Goal: Information Seeking & Learning: Learn about a topic

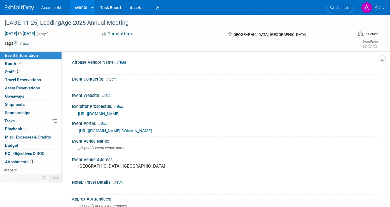
click at [81, 9] on link "Events" at bounding box center [80, 7] width 21 height 15
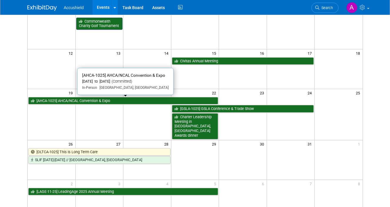
scroll to position [105, 0]
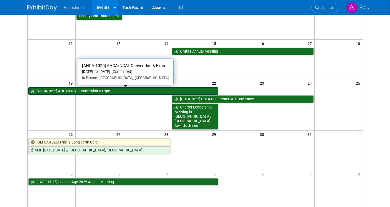
click at [97, 94] on link "[AHCA-1025] AHCA/NCAL Convention & Expo" at bounding box center [123, 91] width 190 height 8
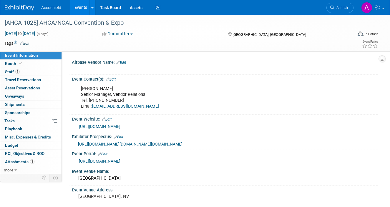
select select "Yes"
click at [120, 164] on link "https://www.conferenceharvester.com/harvester2expw/login.asp?EventKey=LLSJNNZJ" at bounding box center [100, 161] width 42 height 5
click at [24, 67] on link "Booth" at bounding box center [30, 64] width 61 height 8
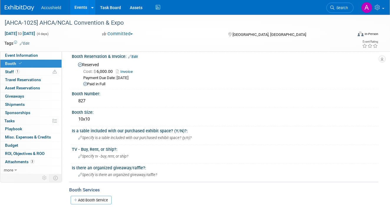
scroll to position [53, 0]
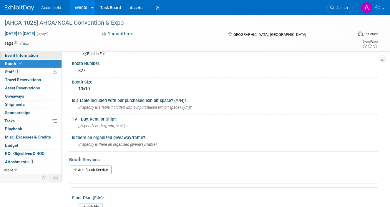
click at [39, 55] on link "Event Information" at bounding box center [30, 56] width 61 height 8
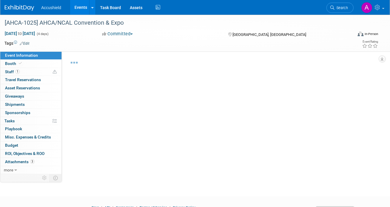
select select "Yes"
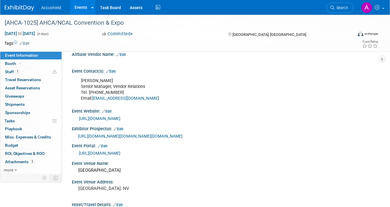
scroll to position [8, 0]
click at [144, 136] on span "https://urlisolation.com/browser?clickId=39F7C6BE-6EE2-4A81-A3C2-EE38883A921F&t…" at bounding box center [130, 136] width 105 height 5
click at [120, 120] on link "https://www.ahcancal.org/Education-Events/Pages/convention.aspx" at bounding box center [100, 118] width 42 height 5
click at [29, 65] on link "Booth" at bounding box center [30, 64] width 61 height 8
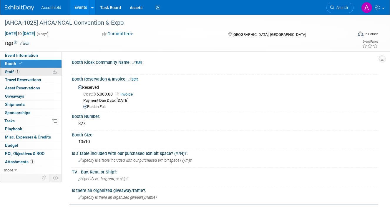
click at [27, 75] on link "1 Staff 1" at bounding box center [30, 72] width 61 height 8
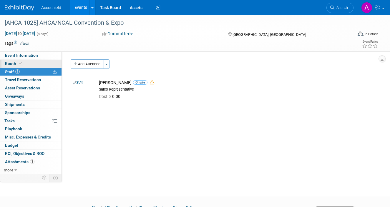
click at [30, 64] on link "Booth" at bounding box center [30, 64] width 61 height 8
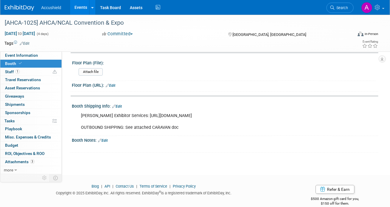
scroll to position [191, 0]
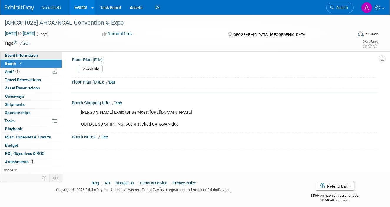
click at [28, 57] on span "Event Information" at bounding box center [21, 55] width 33 height 5
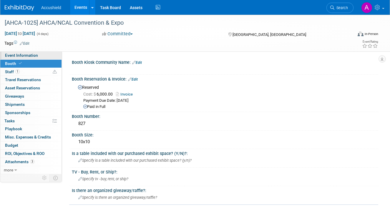
select select "Yes"
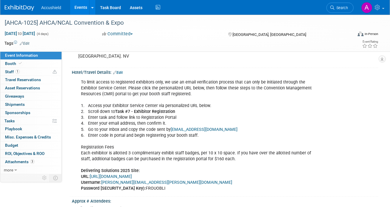
scroll to position [141, 0]
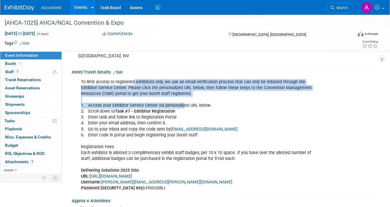
drag, startPoint x: 134, startPoint y: 94, endPoint x: 184, endPoint y: 115, distance: 53.9
click at [184, 115] on div "To limit access to registered exhibitors only, we use an email verification pro…" at bounding box center [197, 135] width 241 height 118
drag, startPoint x: 169, startPoint y: 92, endPoint x: 193, endPoint y: 113, distance: 32.2
click at [193, 113] on div "To limit access to registered exhibitors only, we use an email verification pro…" at bounding box center [197, 135] width 241 height 118
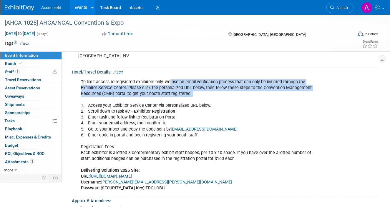
click at [193, 113] on div "To limit access to registered exhibitors only, we use an email verification pro…" at bounding box center [197, 135] width 241 height 118
drag, startPoint x: 198, startPoint y: 96, endPoint x: 213, endPoint y: 112, distance: 21.7
click at [213, 112] on div "To limit access to registered exhibitors only, we use an email verification pro…" at bounding box center [197, 135] width 241 height 118
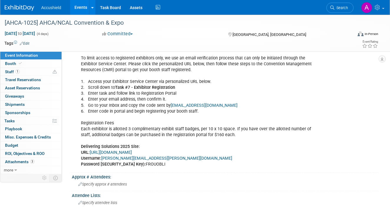
scroll to position [166, 0]
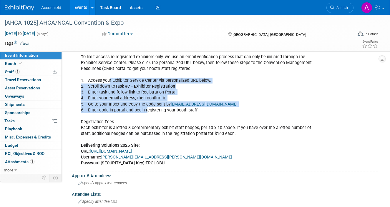
drag, startPoint x: 109, startPoint y: 92, endPoint x: 147, endPoint y: 122, distance: 48.8
click at [147, 122] on div "To limit access to registered exhibitors only, we use an email verification pro…" at bounding box center [197, 110] width 241 height 118
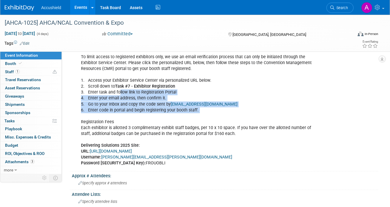
drag, startPoint x: 119, startPoint y: 105, endPoint x: 153, endPoint y: 125, distance: 39.2
click at [153, 125] on div "To limit access to registered exhibitors only, we use an email verification pro…" at bounding box center [197, 110] width 241 height 118
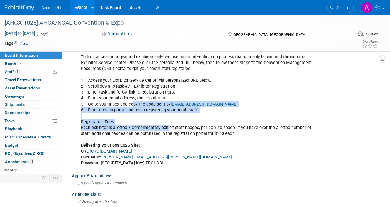
drag, startPoint x: 133, startPoint y: 116, endPoint x: 169, endPoint y: 138, distance: 42.6
click at [169, 138] on div "To limit access to registered exhibitors only, we use an email verification pro…" at bounding box center [197, 110] width 241 height 118
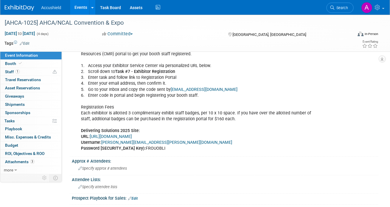
scroll to position [191, 0]
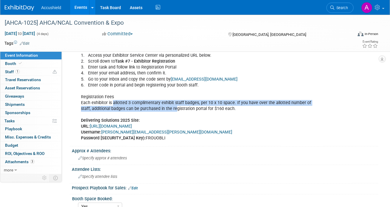
drag, startPoint x: 113, startPoint y: 114, endPoint x: 176, endPoint y: 122, distance: 64.0
click at [176, 122] on div "To limit access to registered exhibitors only, we use an email verification pro…" at bounding box center [197, 85] width 241 height 118
drag, startPoint x: 173, startPoint y: 115, endPoint x: 212, endPoint y: 121, distance: 39.6
click at [212, 121] on div "To limit access to registered exhibitors only, we use an email verification pro…" at bounding box center [197, 85] width 241 height 118
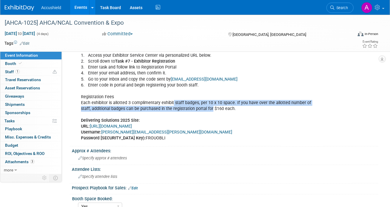
click at [212, 121] on div "To limit access to registered exhibitors only, we use an email verification pro…" at bounding box center [197, 85] width 241 height 118
drag, startPoint x: 211, startPoint y: 114, endPoint x: 232, endPoint y: 121, distance: 21.4
click at [232, 121] on div "To limit access to registered exhibitors only, we use an email verification pro…" at bounding box center [197, 85] width 241 height 118
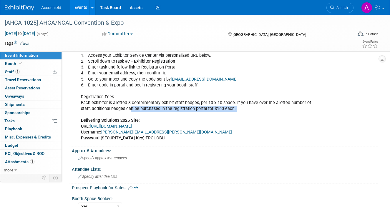
drag, startPoint x: 130, startPoint y: 121, endPoint x: 189, endPoint y: 125, distance: 59.3
click at [189, 125] on div "To limit access to registered exhibitors only, we use an email verification pro…" at bounding box center [197, 85] width 241 height 118
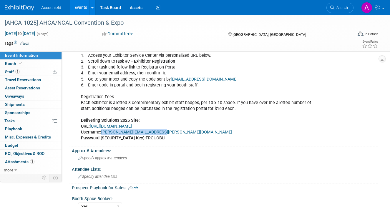
copy link "john.leavitt@accushield.com"
drag, startPoint x: 157, startPoint y: 144, endPoint x: 102, endPoint y: 144, distance: 54.8
click at [102, 144] on div "To limit access to registered exhibitors only, we use an email verification pro…" at bounding box center [197, 85] width 241 height 118
copy div "FROUOBLI"
drag, startPoint x: 157, startPoint y: 149, endPoint x: 129, endPoint y: 151, distance: 28.1
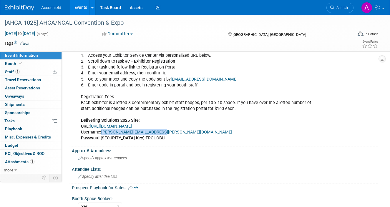
click at [129, 144] on div "To limit access to registered exhibitors only, we use an email verification pro…" at bounding box center [197, 85] width 241 height 118
